Goal: Contribute content

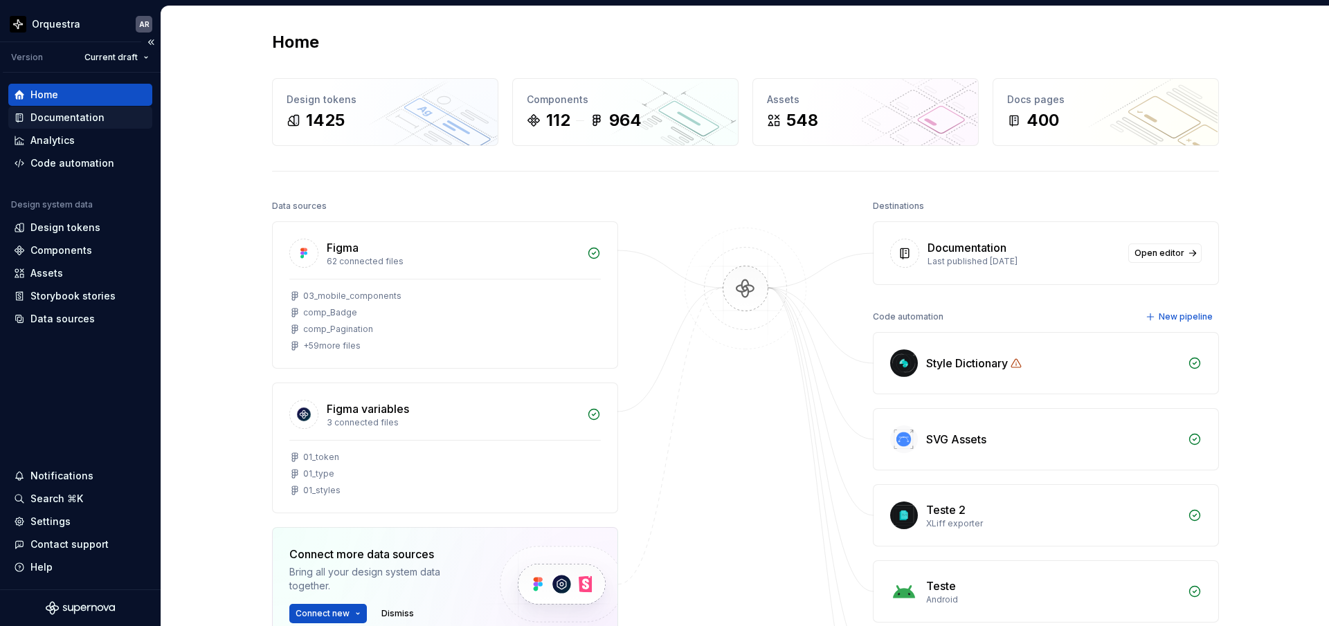
click at [83, 121] on div "Documentation" at bounding box center [67, 118] width 74 height 14
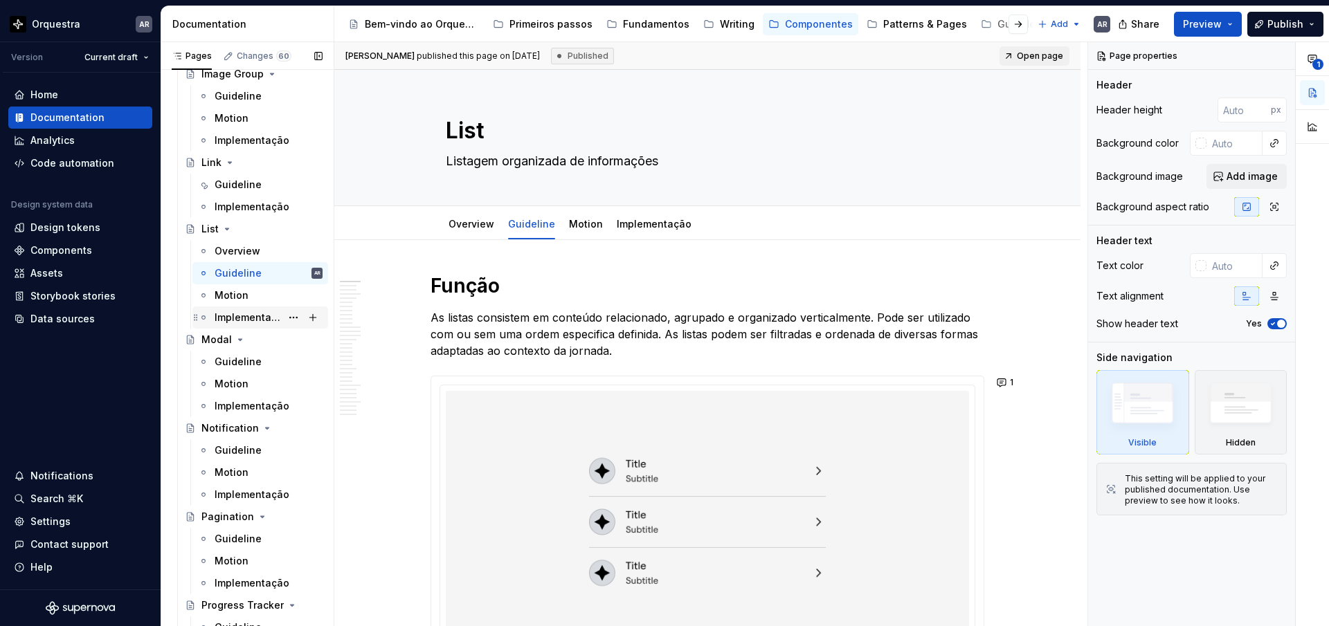
scroll to position [2274, 0]
click at [241, 270] on div "Guideline" at bounding box center [238, 273] width 47 height 14
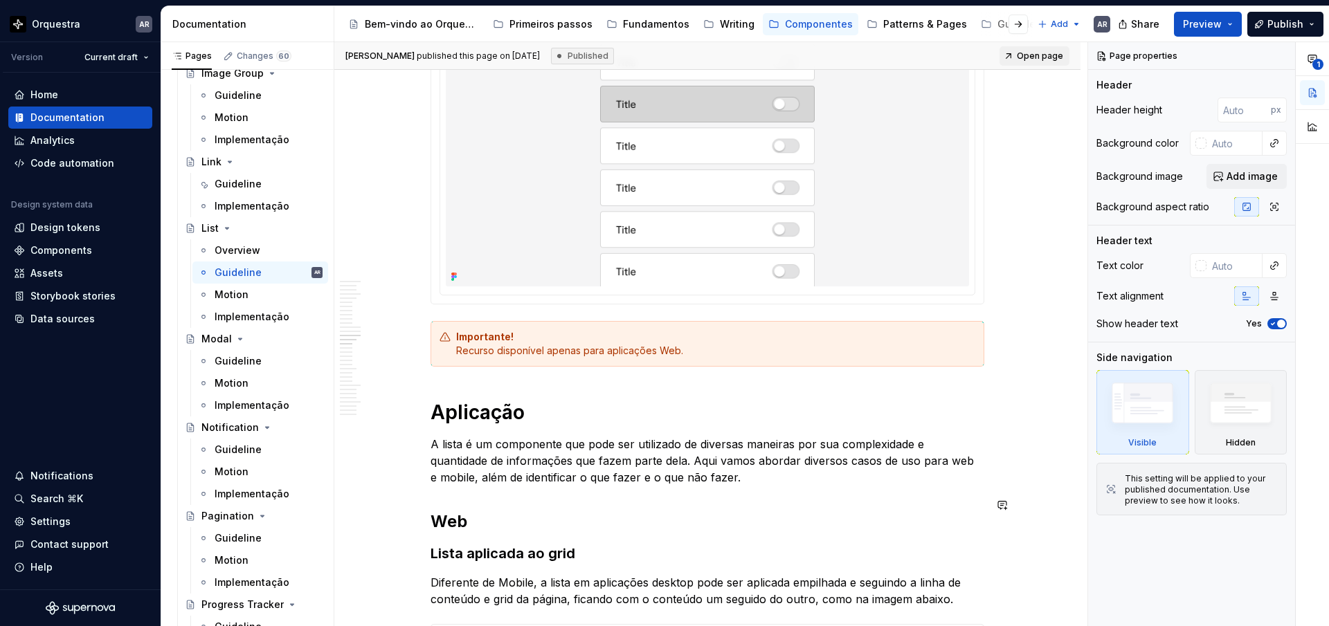
scroll to position [5434, 0]
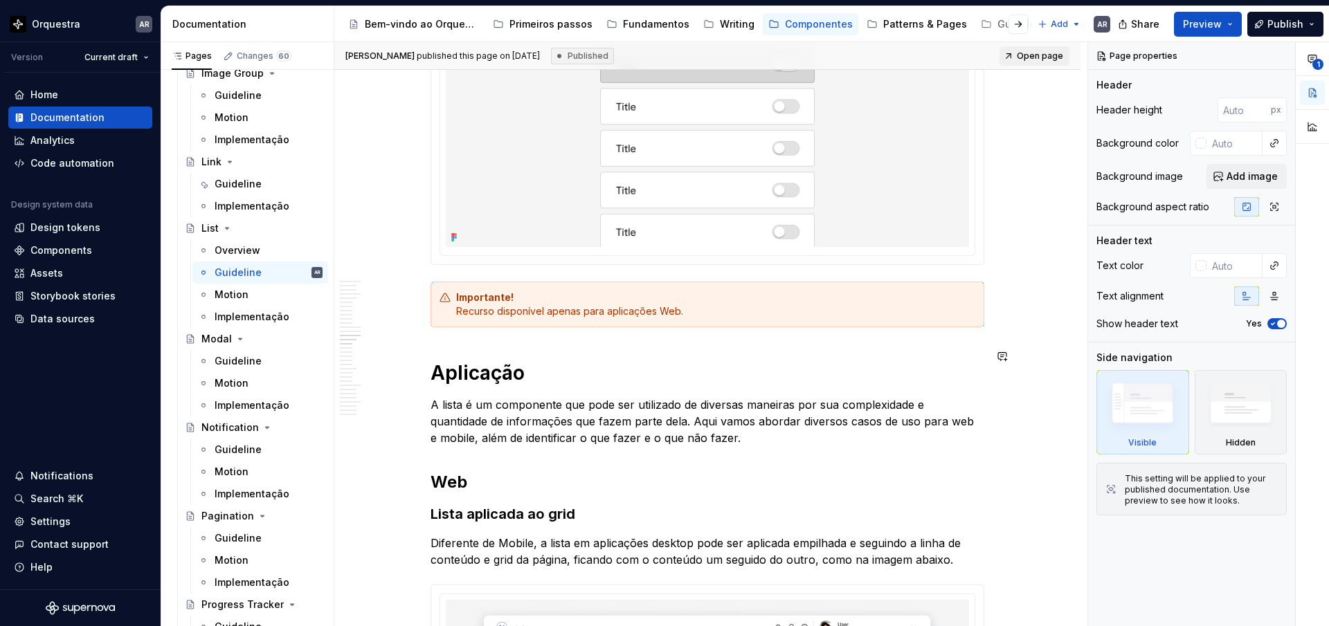
type textarea "*"
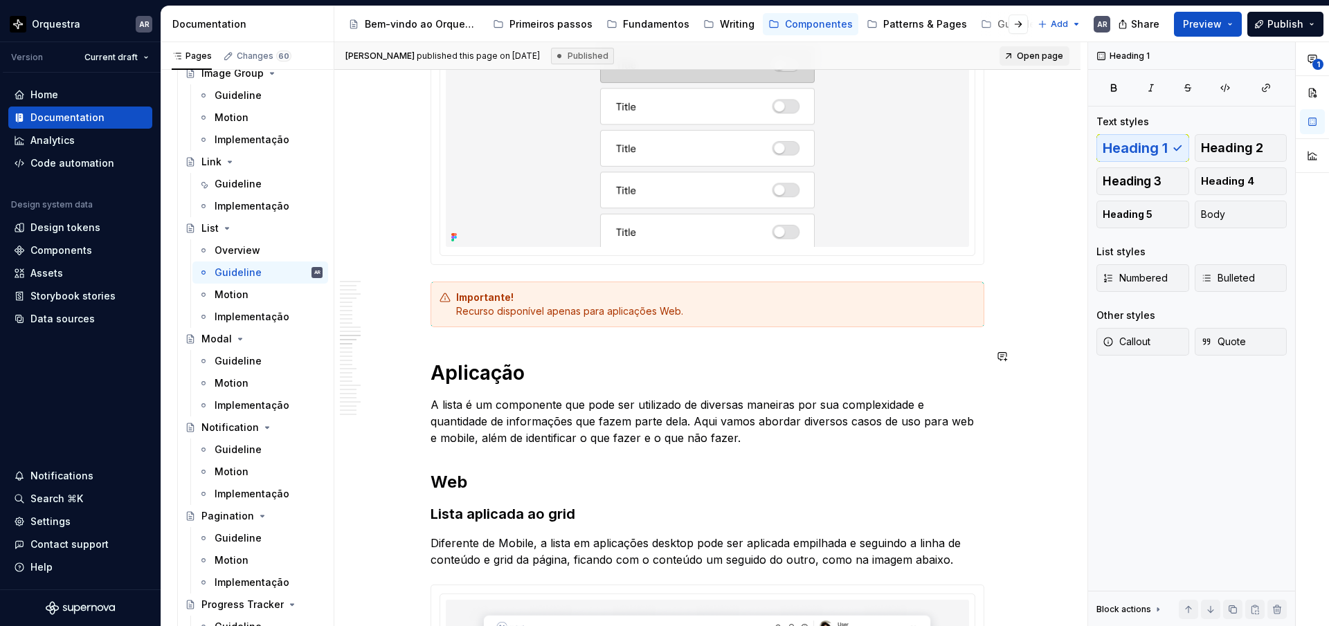
click at [499, 361] on h1 "Aplicação" at bounding box center [707, 373] width 554 height 25
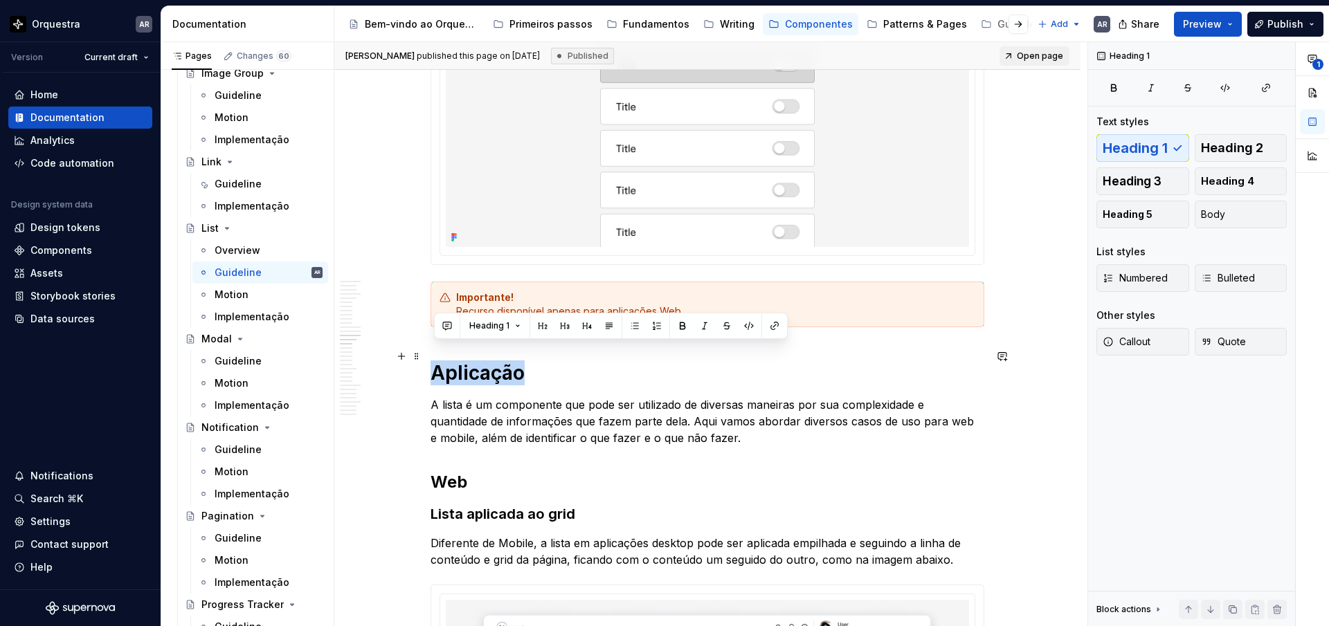
click at [499, 361] on h1 "Aplicação" at bounding box center [707, 373] width 554 height 25
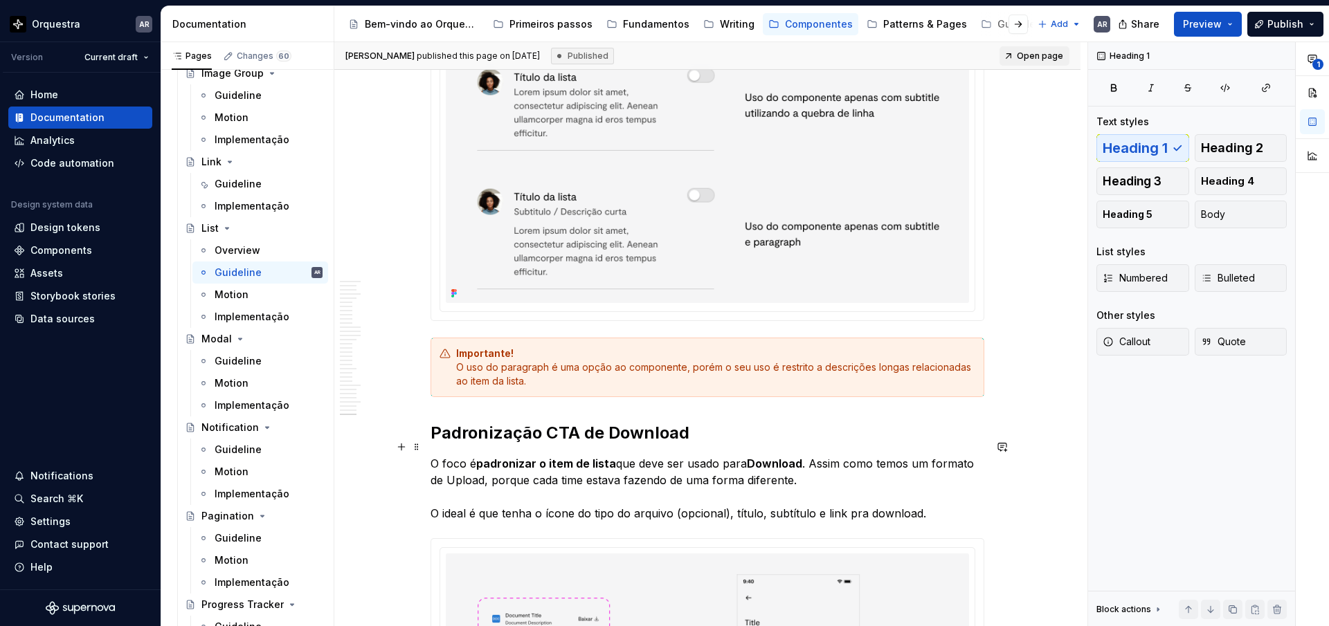
scroll to position [12048, 0]
click at [491, 424] on h2 "Padronização CTA de Download" at bounding box center [707, 435] width 554 height 22
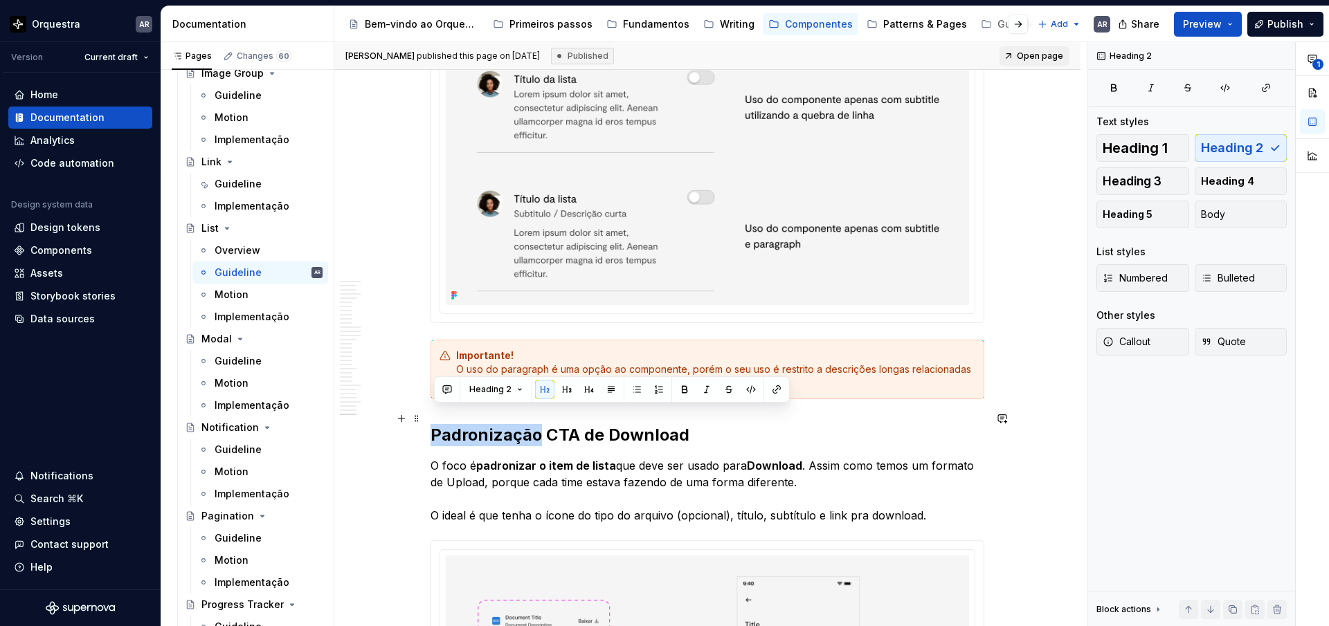
click at [491, 424] on h2 "Padronização CTA de Download" at bounding box center [707, 435] width 554 height 22
click at [485, 459] on strong "padronizar o item de lista" at bounding box center [546, 466] width 140 height 14
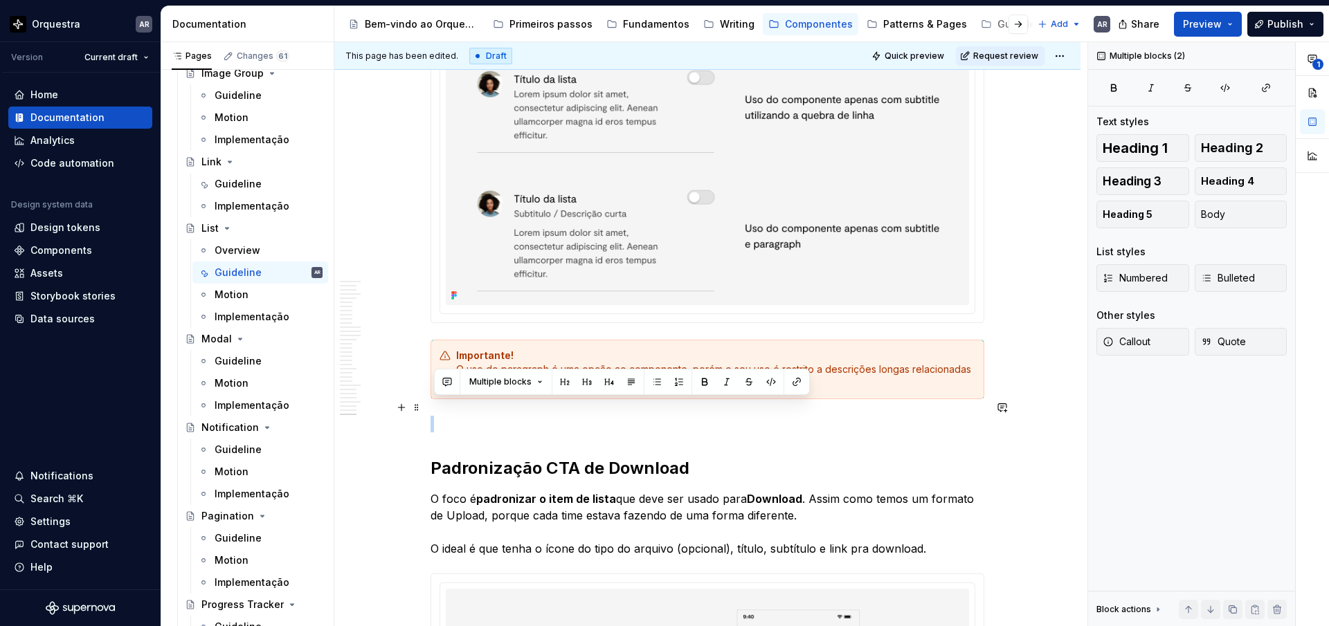
click at [451, 416] on p at bounding box center [707, 424] width 554 height 17
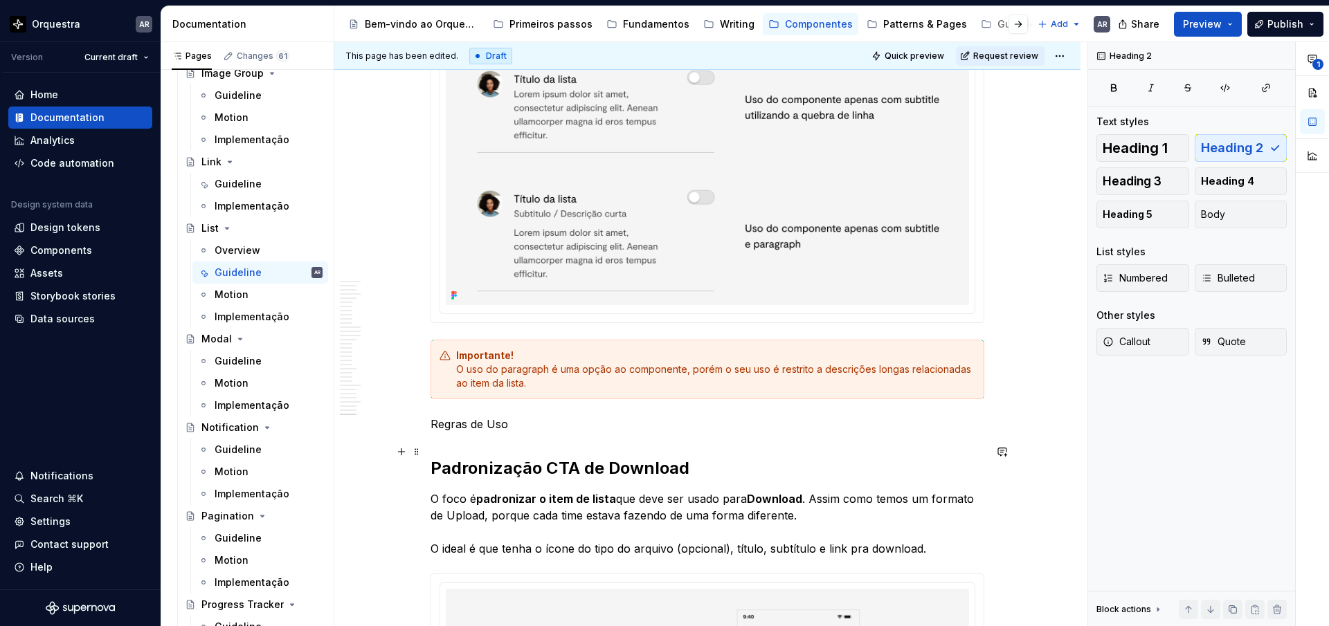
click at [469, 457] on h2 "Padronização CTA de Download" at bounding box center [707, 468] width 554 height 22
click at [453, 416] on p "Regras de Uso" at bounding box center [707, 424] width 554 height 17
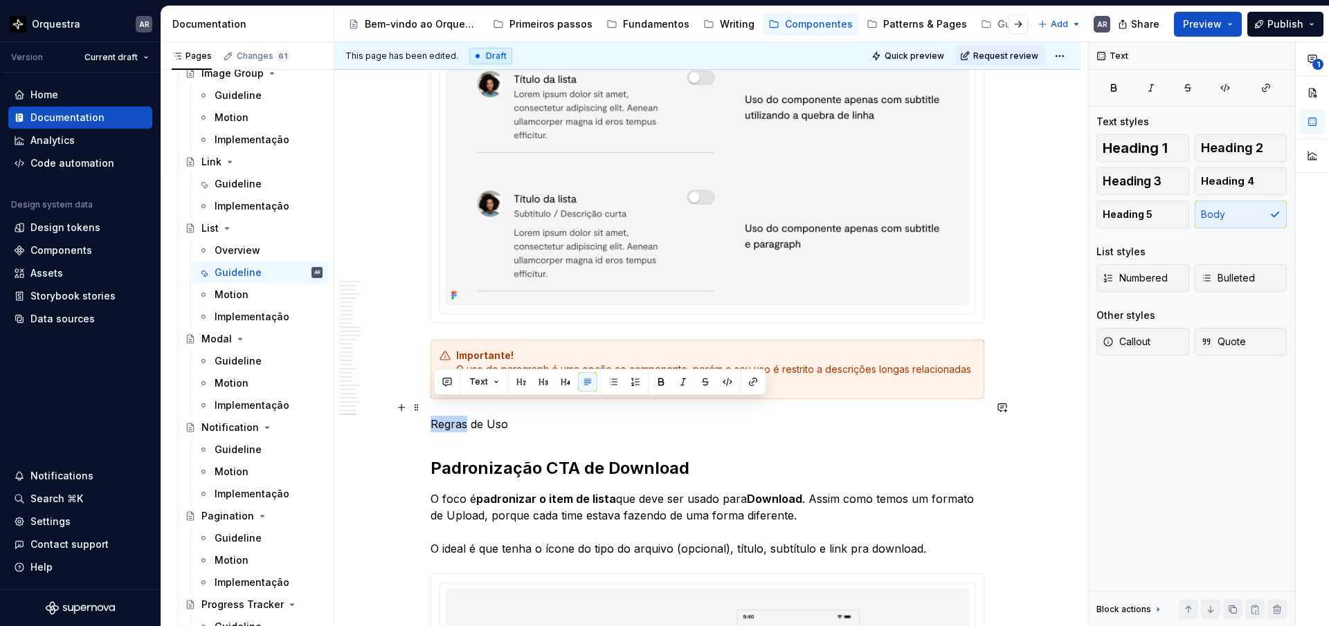
click at [453, 416] on p "Regras de Uso" at bounding box center [707, 424] width 554 height 17
click at [495, 381] on button "Text" at bounding box center [484, 381] width 42 height 19
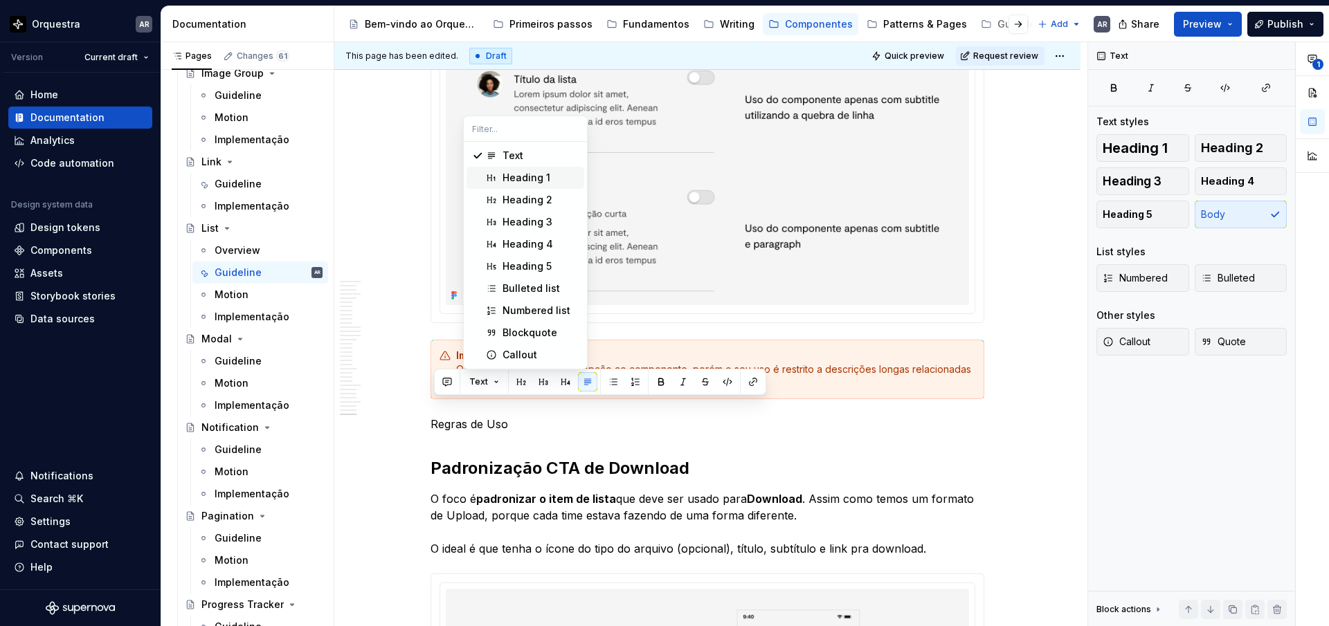
click at [519, 183] on div "Heading 1" at bounding box center [526, 178] width 48 height 14
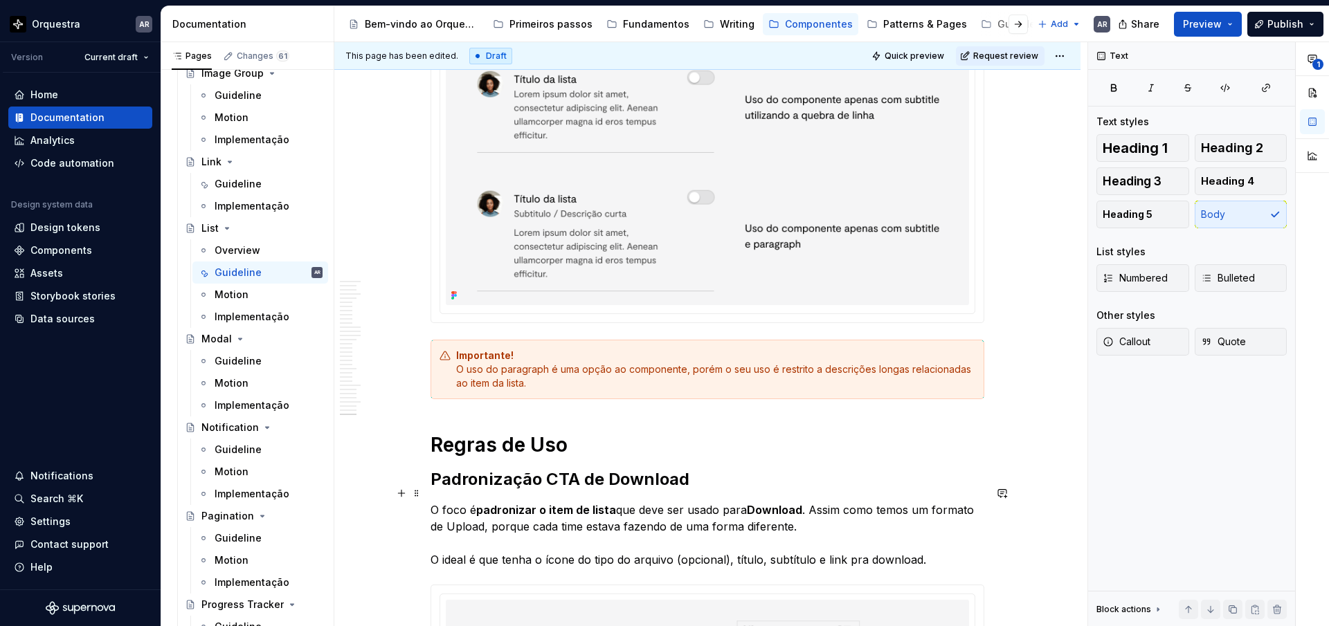
click at [484, 530] on p "O foco é padronizar o item de lista que deve ser usado para Download . Assim co…" at bounding box center [707, 535] width 554 height 66
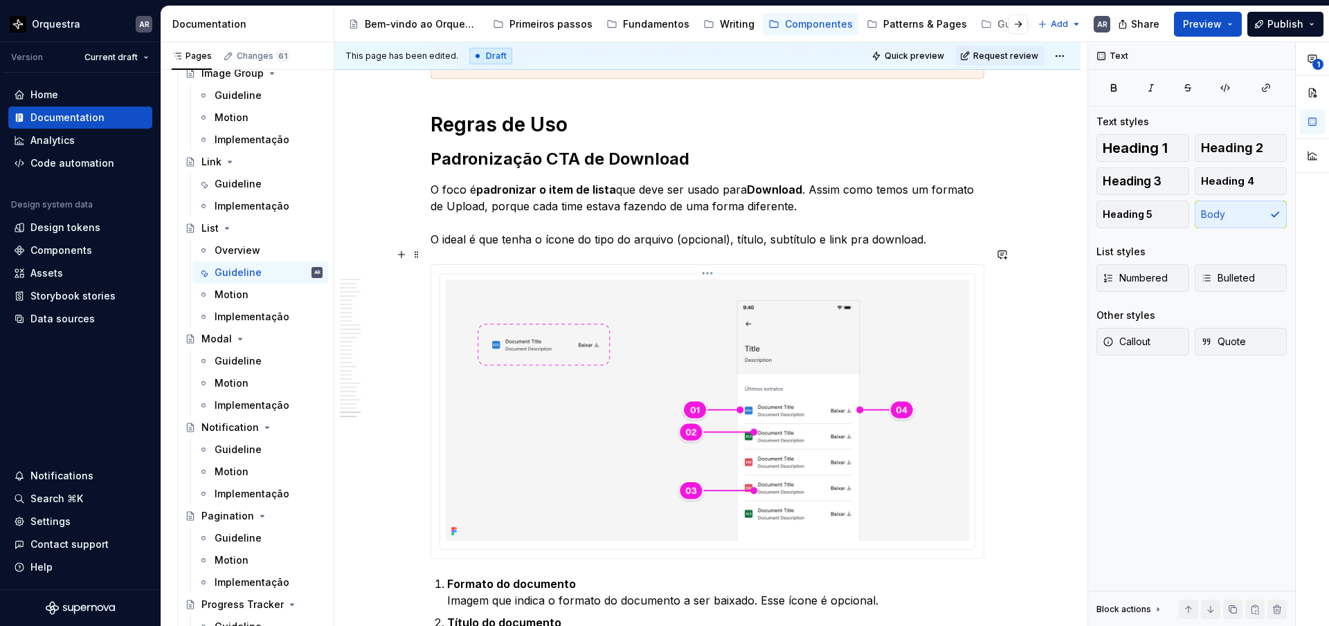
scroll to position [12367, 0]
click at [1022, 57] on span "Request review" at bounding box center [1005, 56] width 65 height 11
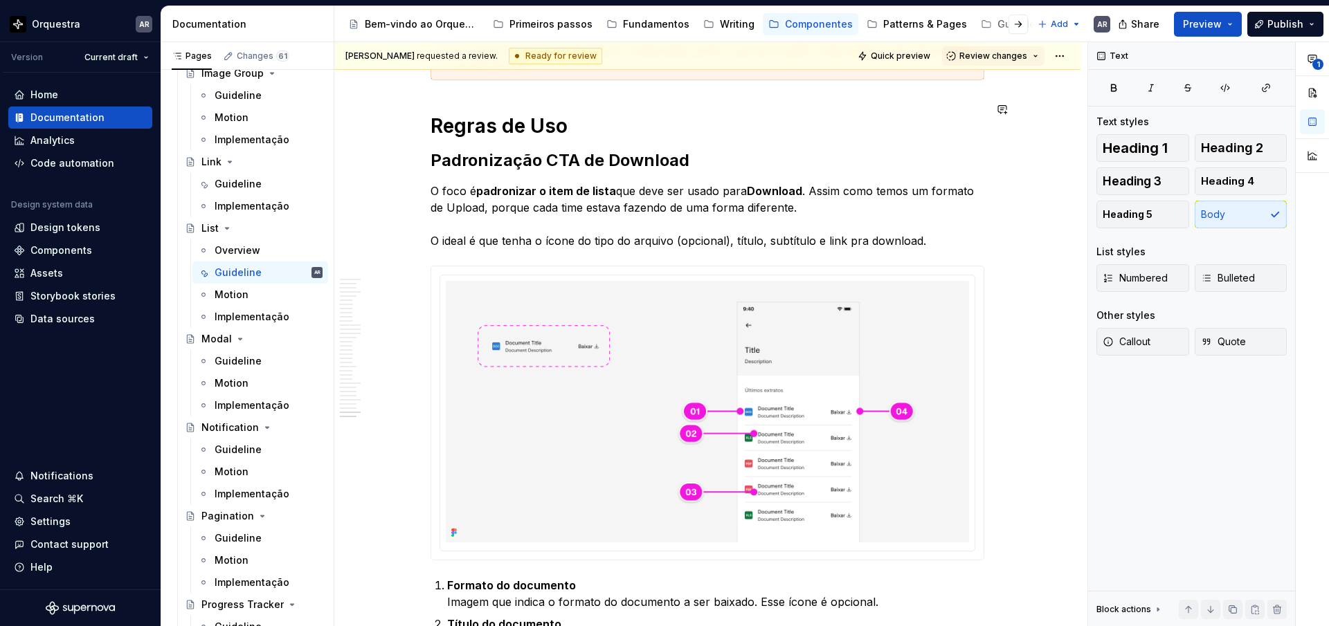
click at [1022, 57] on span "Review changes" at bounding box center [993, 56] width 68 height 11
click at [1013, 87] on div "Approve" at bounding box center [1038, 83] width 121 height 14
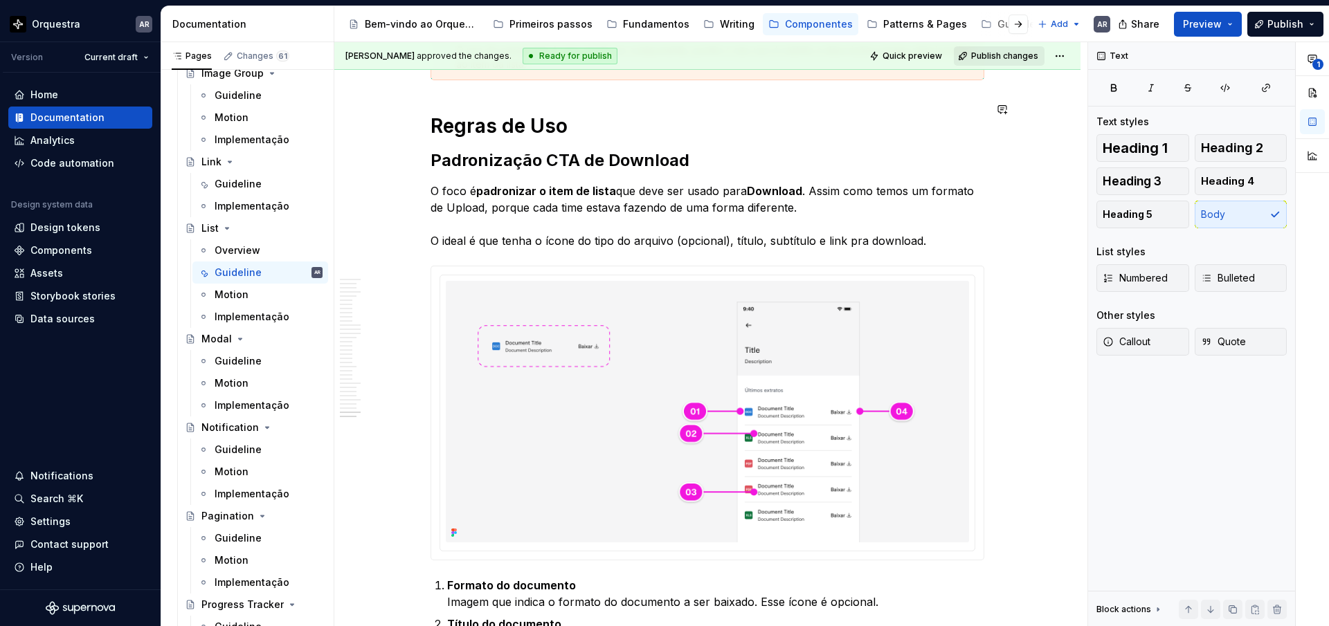
click at [1027, 57] on span "Publish changes" at bounding box center [1004, 56] width 67 height 11
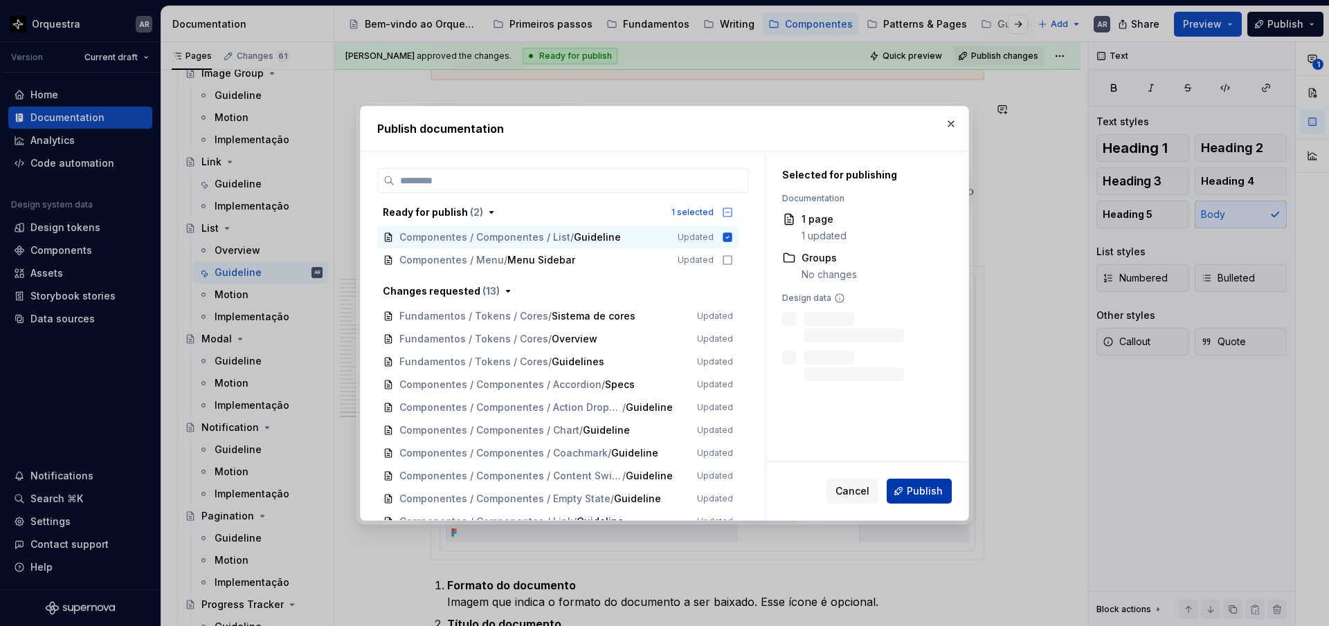
click at [918, 498] on button "Publish" at bounding box center [918, 491] width 65 height 25
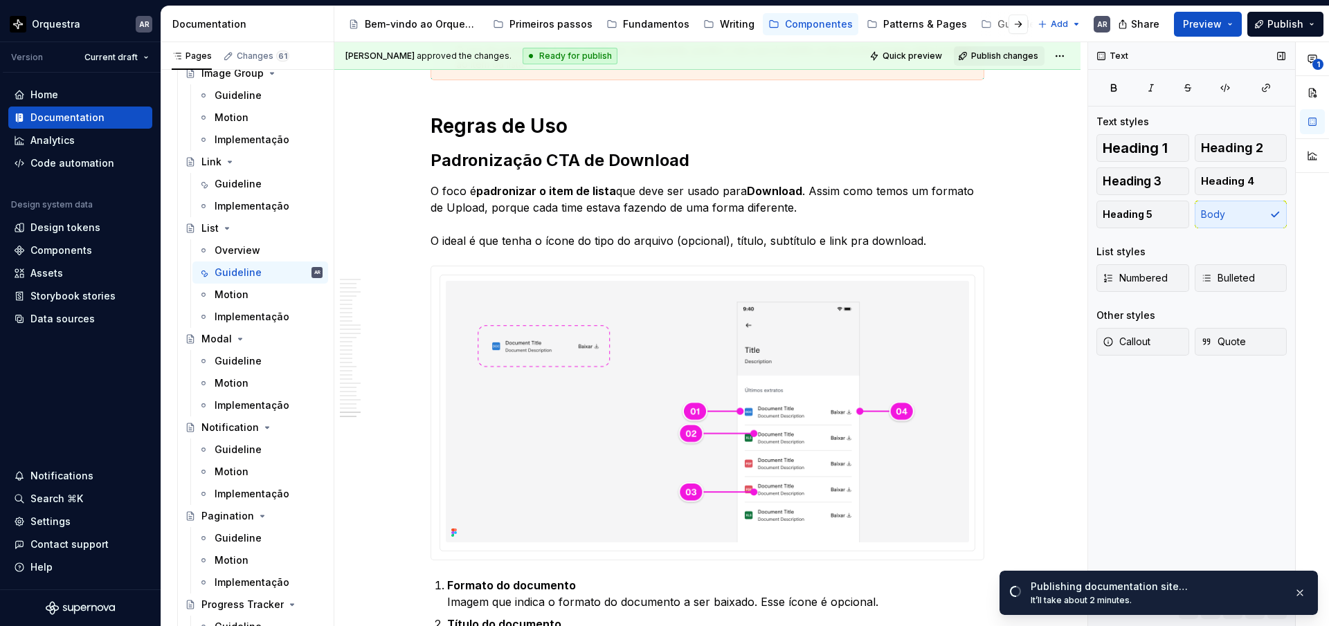
click at [1143, 520] on div "Text Text styles Heading 1 Heading 2 Heading 3 Heading 4 Heading 5 Body List st…" at bounding box center [1191, 334] width 207 height 585
click at [1034, 516] on div "[PERSON_NAME] approved the changes. Ready for publish Quick preview Publish cha…" at bounding box center [710, 334] width 753 height 585
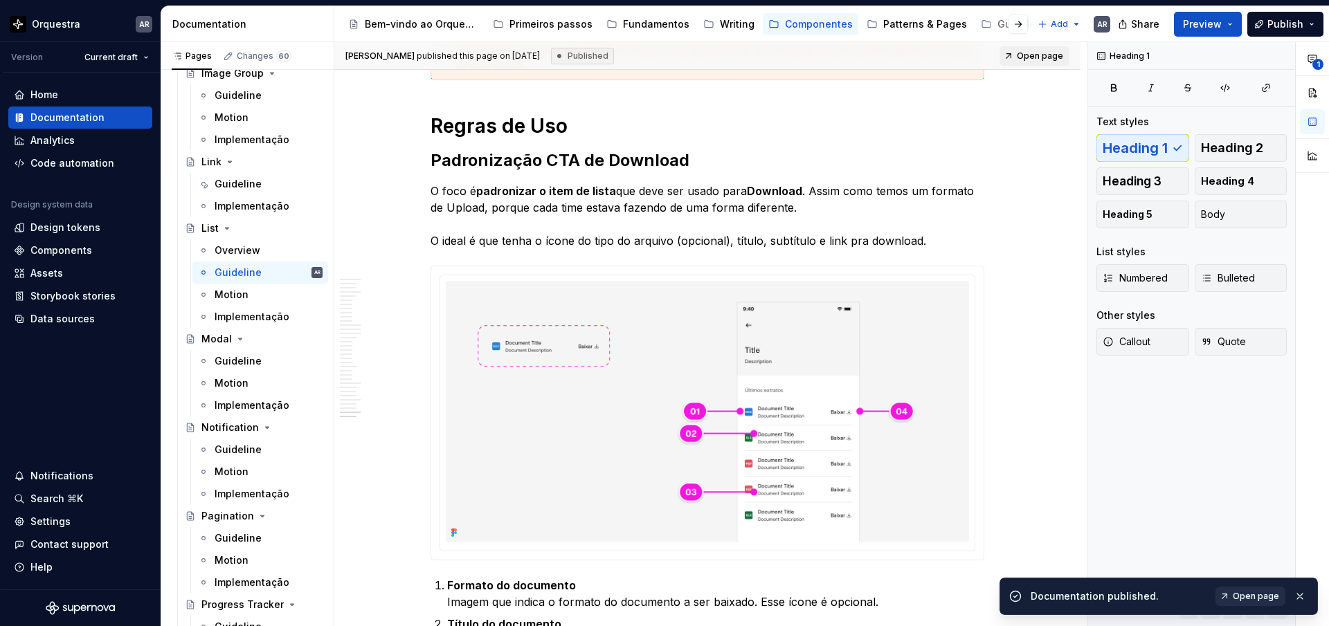
click at [1256, 594] on span "Open page" at bounding box center [1255, 596] width 46 height 11
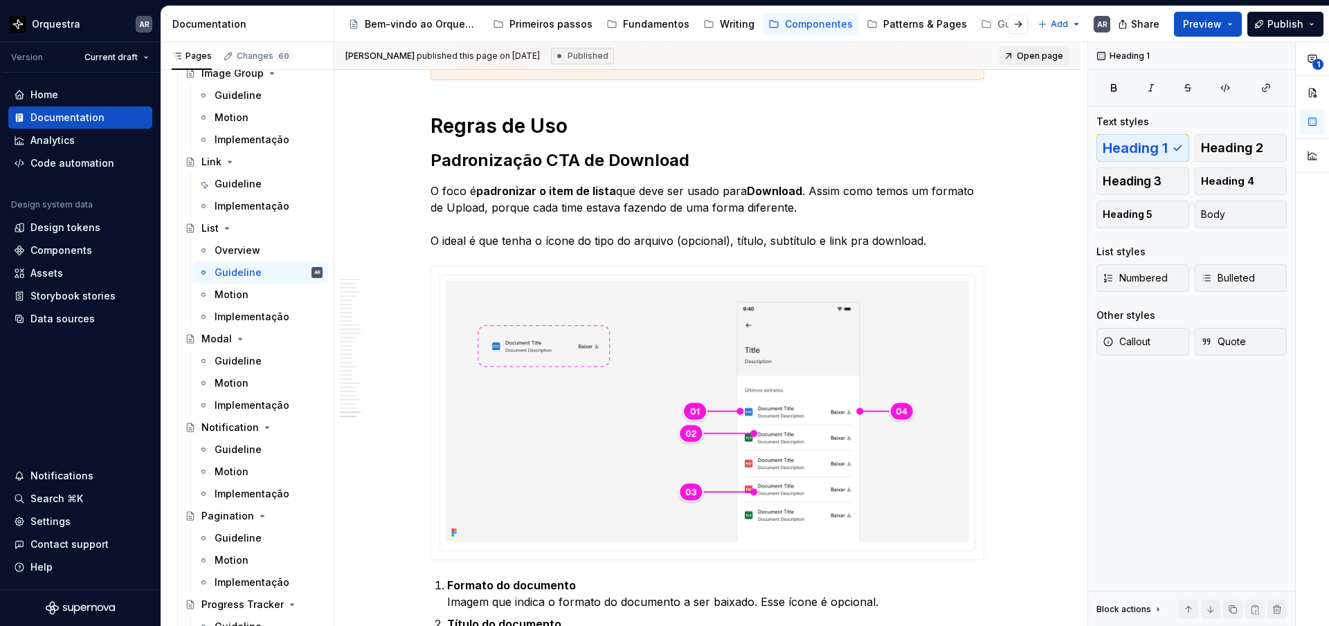
type textarea "*"
